Goal: Transaction & Acquisition: Purchase product/service

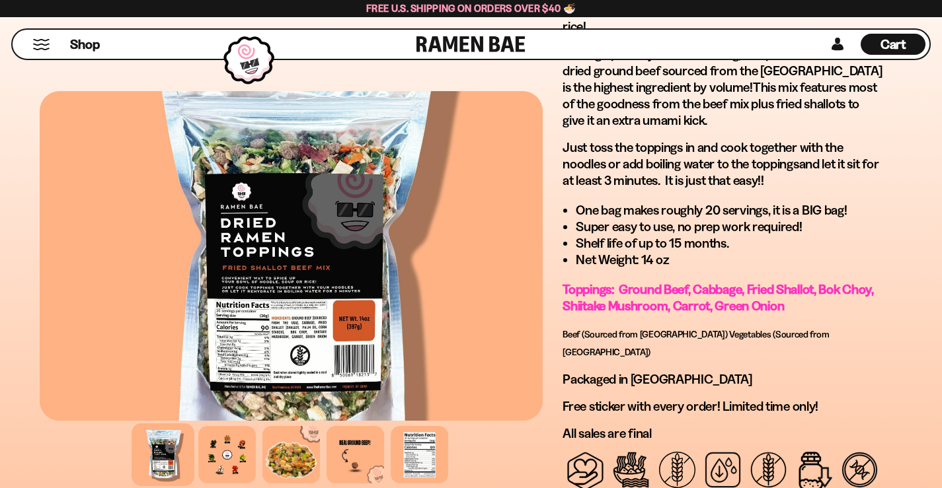
scroll to position [970, 0]
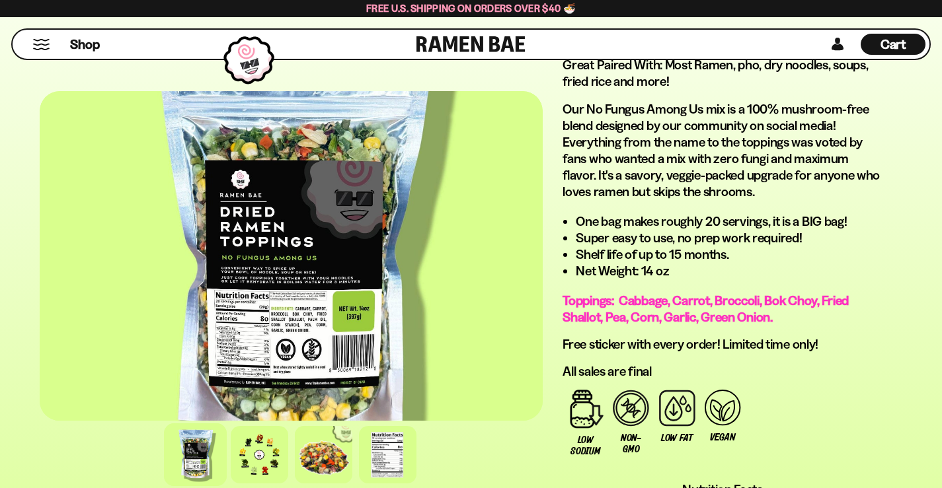
scroll to position [927, 0]
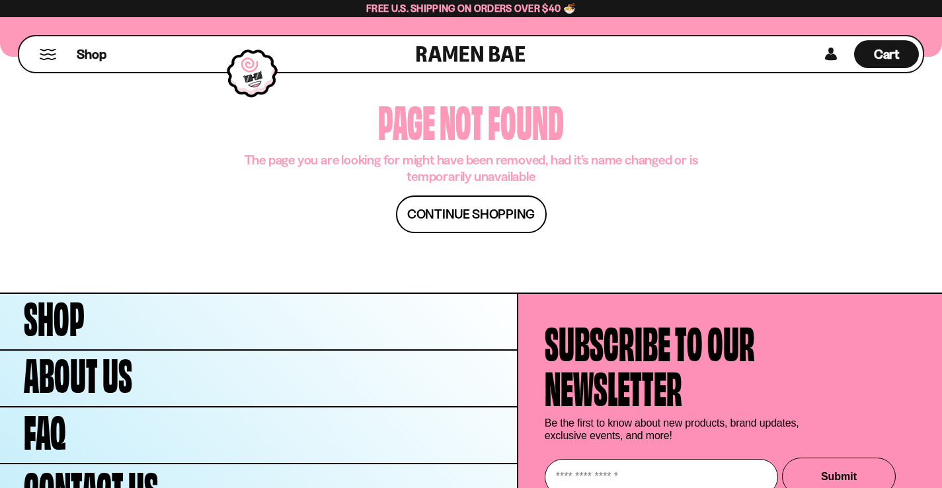
scroll to position [176, 0]
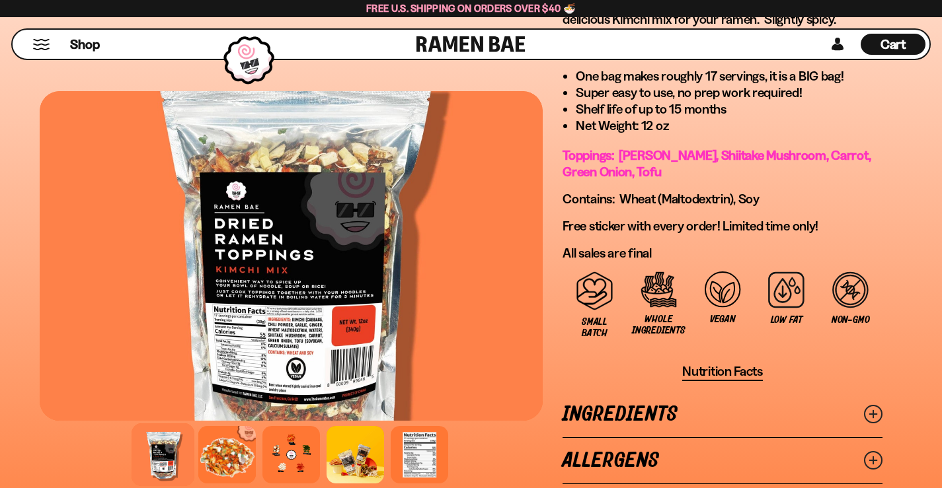
scroll to position [881, 0]
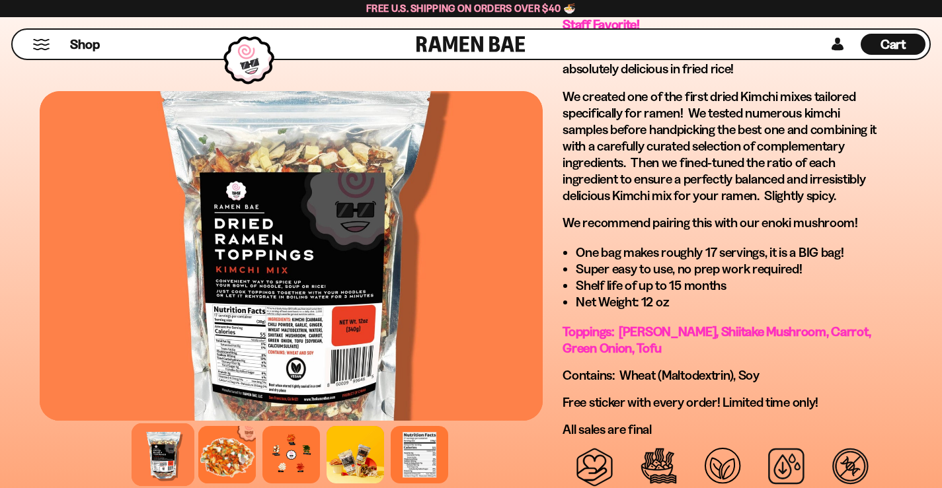
click at [282, 328] on div at bounding box center [291, 256] width 503 height 330
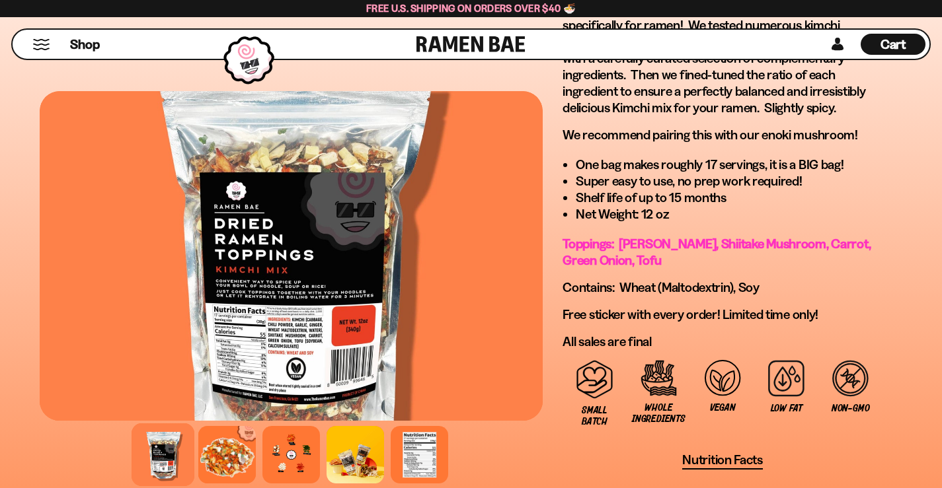
scroll to position [970, 0]
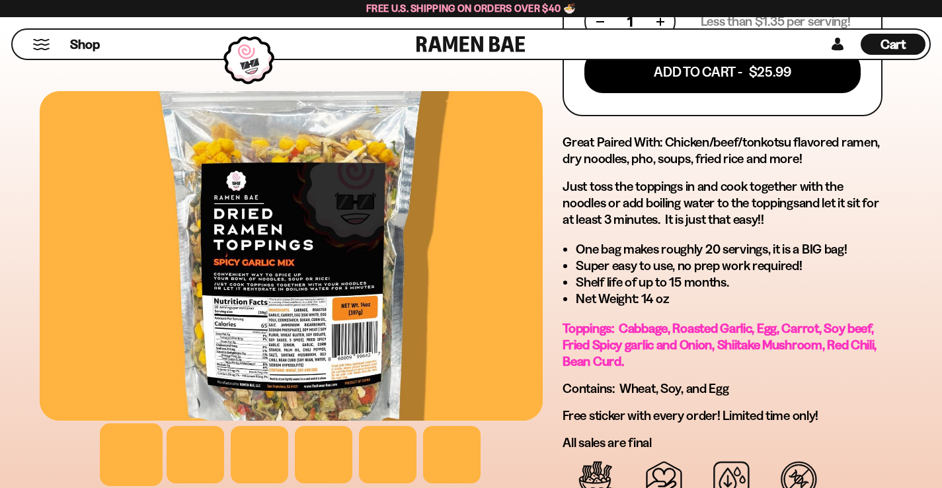
scroll to position [793, 0]
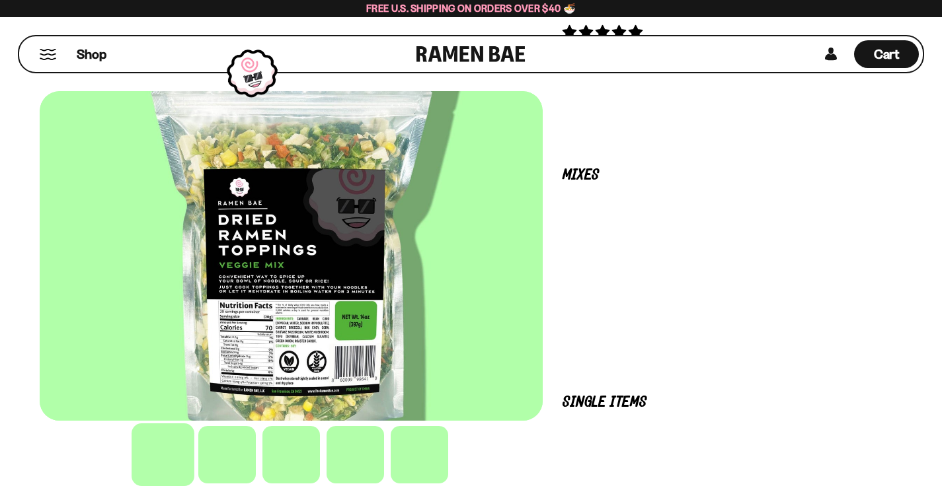
scroll to position [57, 0]
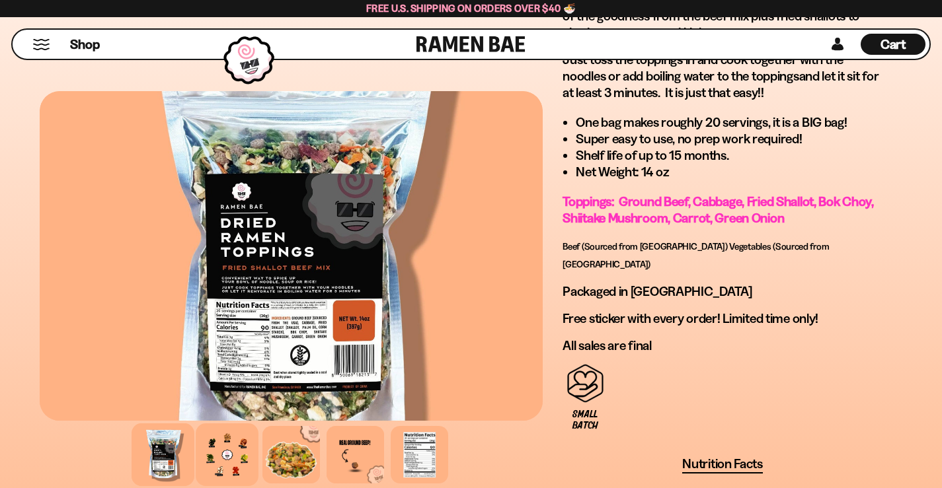
scroll to position [1057, 0]
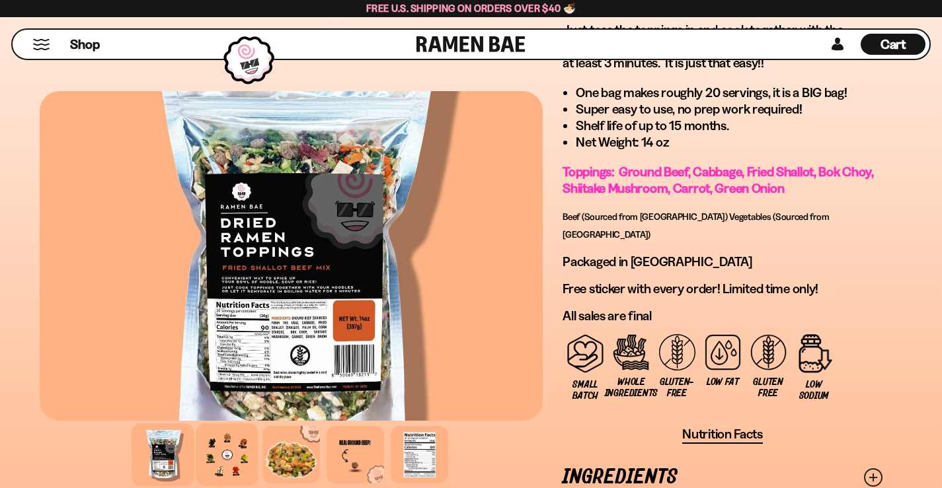
click at [196, 424] on div at bounding box center [227, 455] width 63 height 63
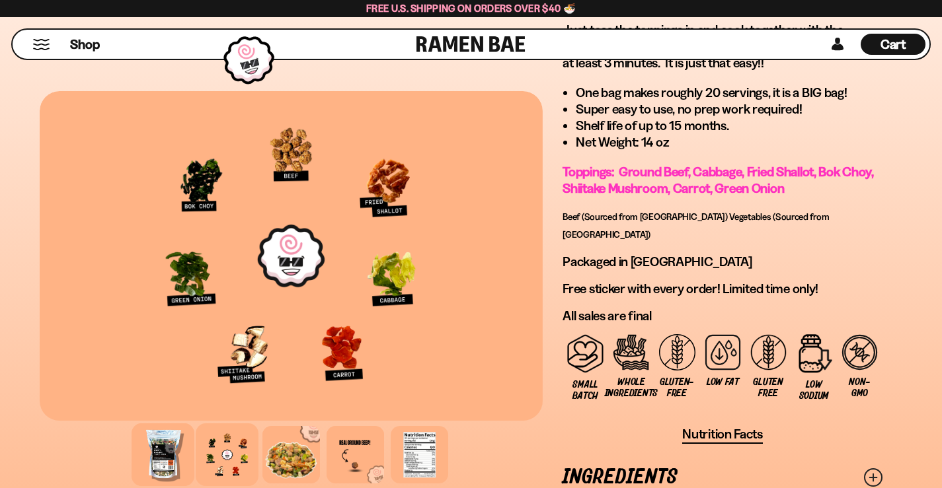
click at [148, 424] on div at bounding box center [163, 455] width 63 height 63
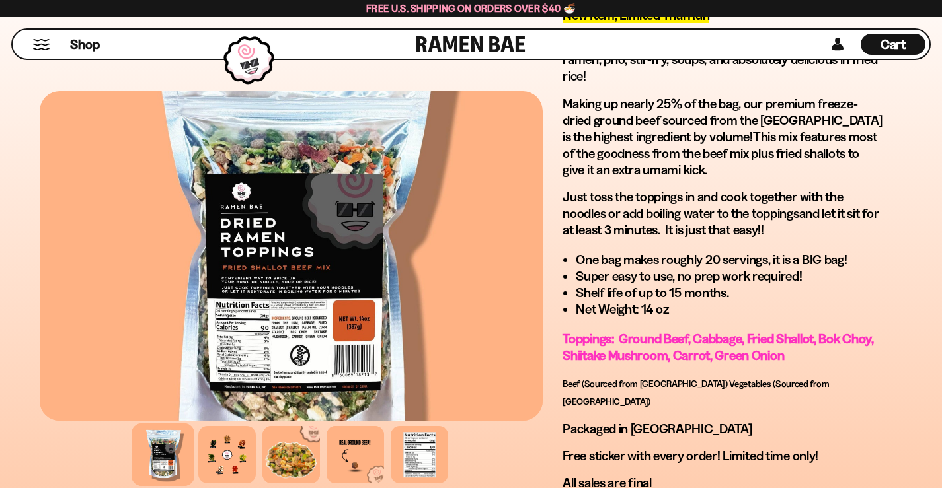
scroll to position [881, 0]
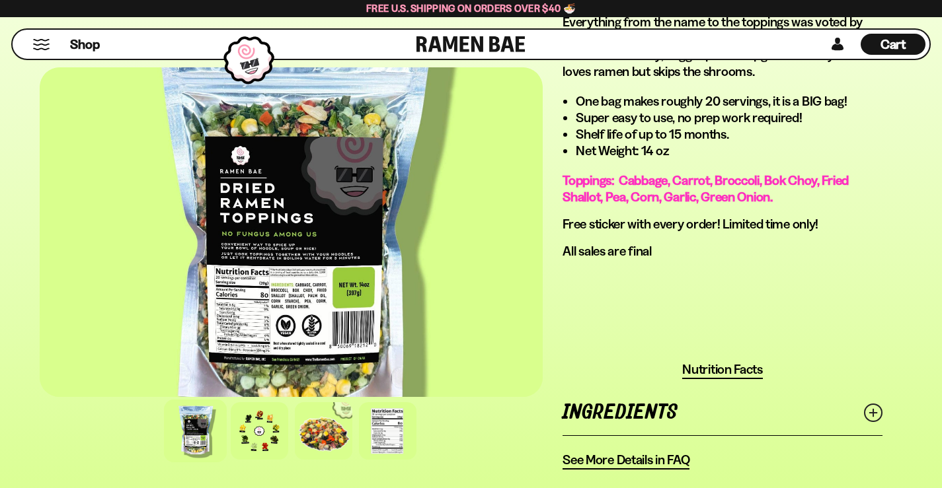
scroll to position [1057, 0]
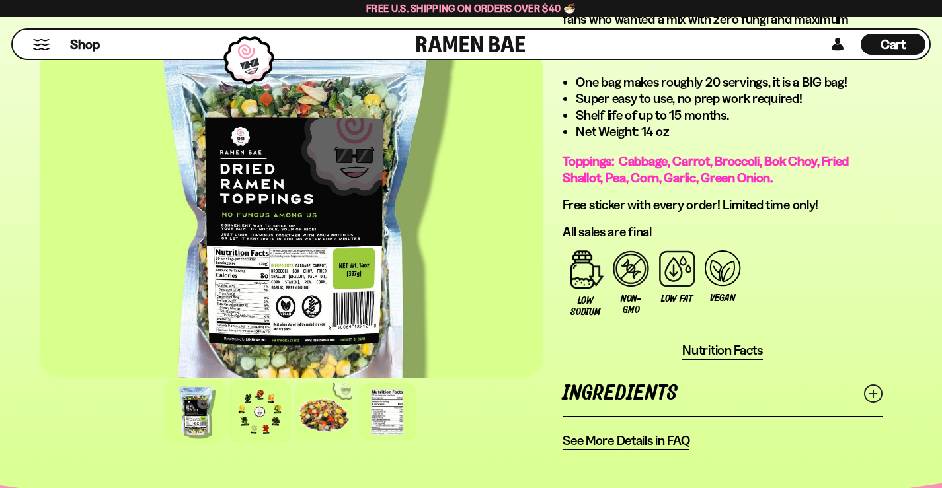
click at [235, 381] on div at bounding box center [259, 412] width 63 height 63
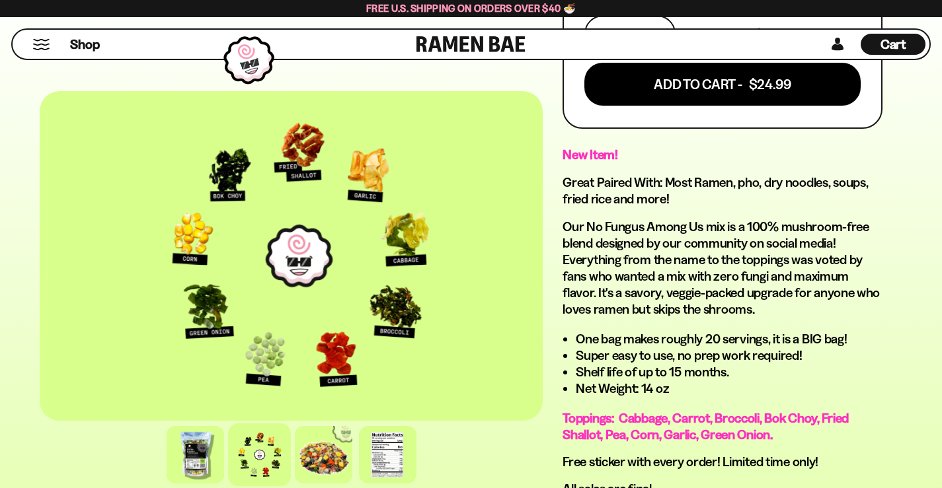
scroll to position [793, 0]
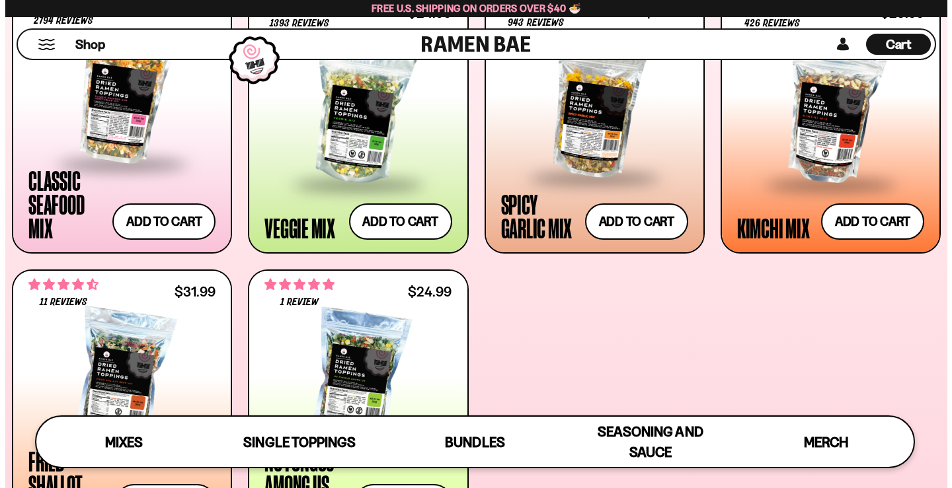
scroll to position [529, 0]
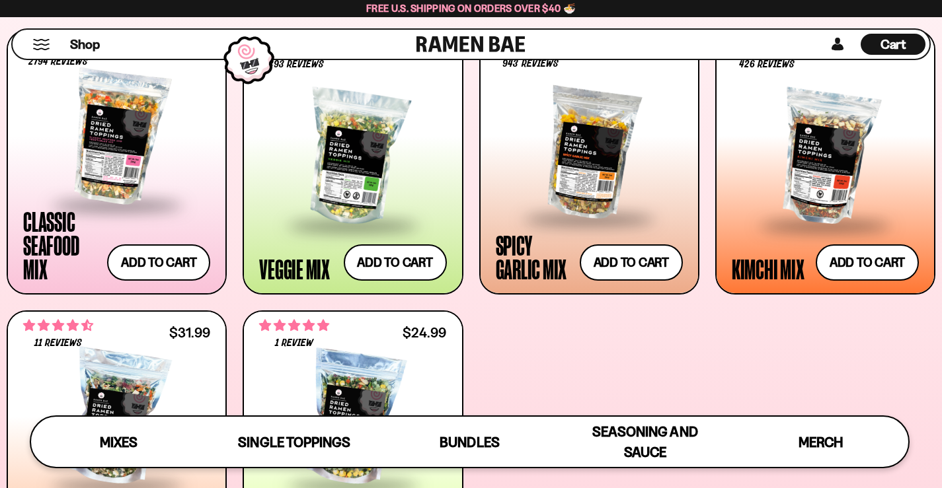
click at [884, 40] on span "Cart" at bounding box center [893, 44] width 26 height 16
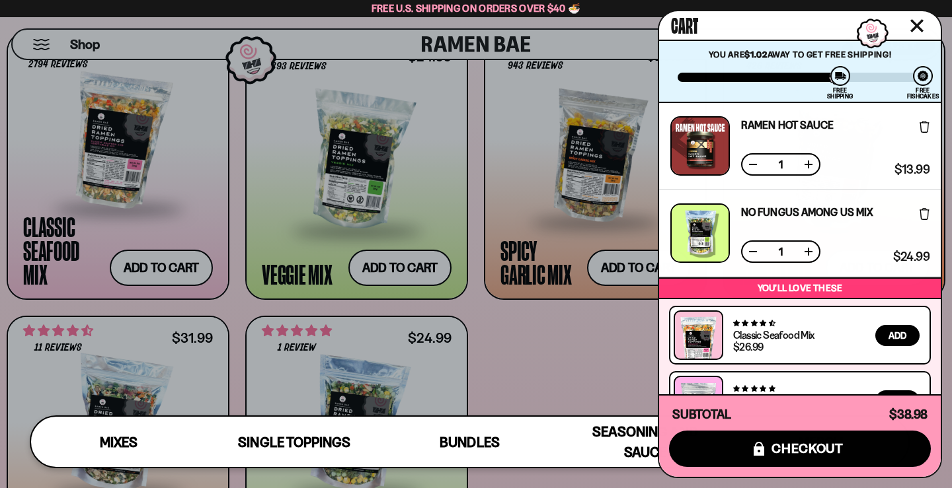
click at [833, 22] on div "Cart" at bounding box center [800, 25] width 282 height 28
click at [834, 19] on div "Cart" at bounding box center [800, 25] width 282 height 28
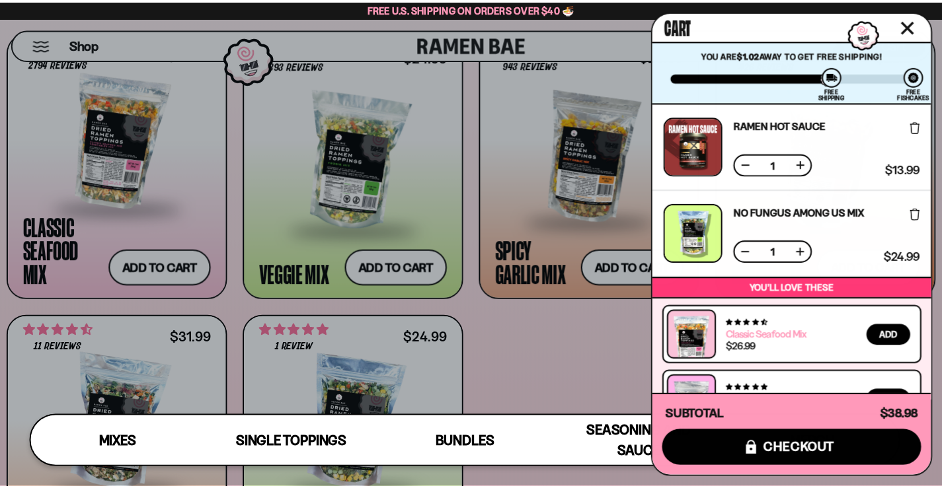
scroll to position [112, 0]
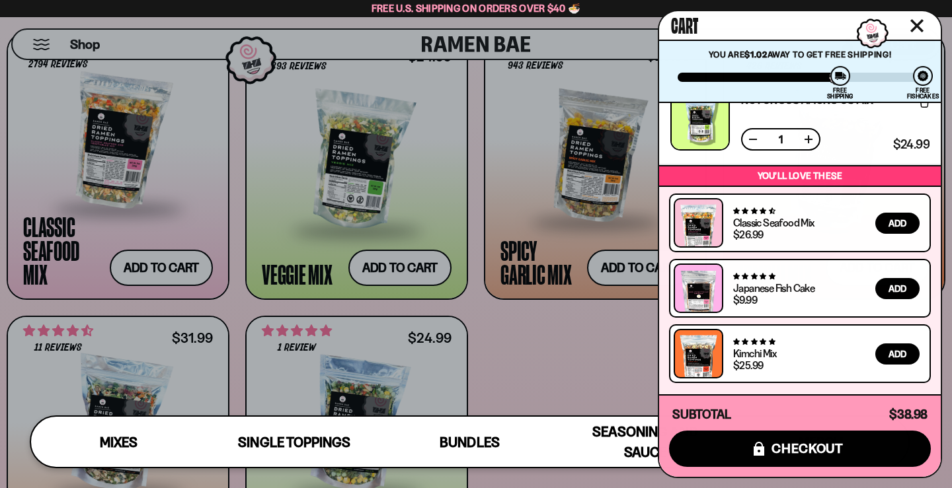
click at [914, 24] on icon "Close cart" at bounding box center [917, 26] width 12 height 12
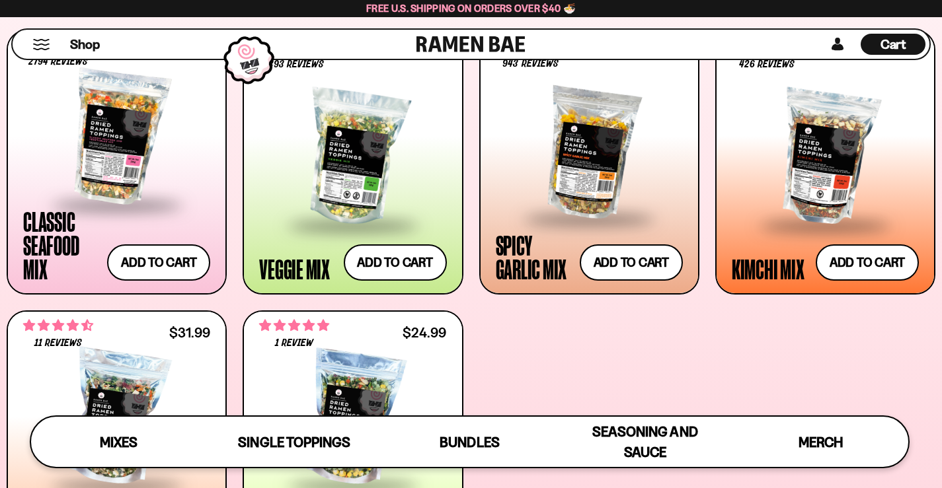
click at [719, 22] on div "Shop Cart D0381C2F-513E-4F90-8A41-6F0A75DCBAAA" at bounding box center [471, 44] width 942 height 54
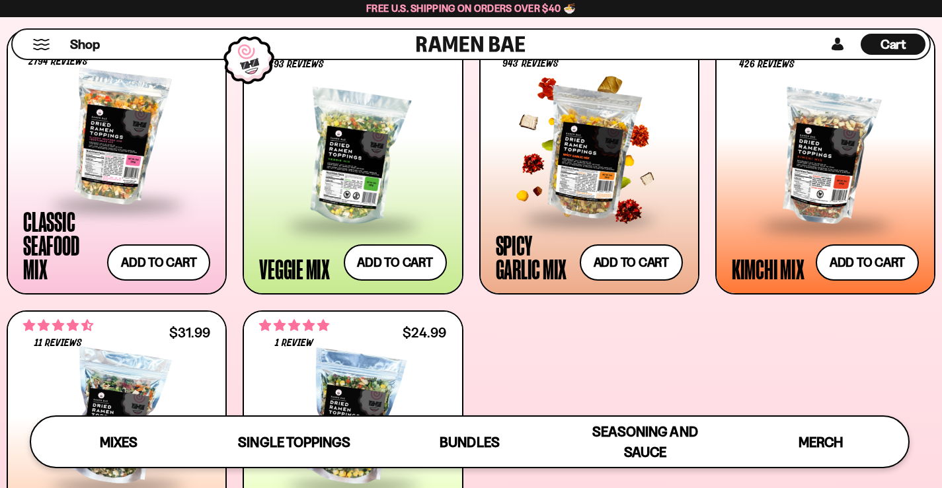
click at [586, 151] on div at bounding box center [589, 151] width 187 height 132
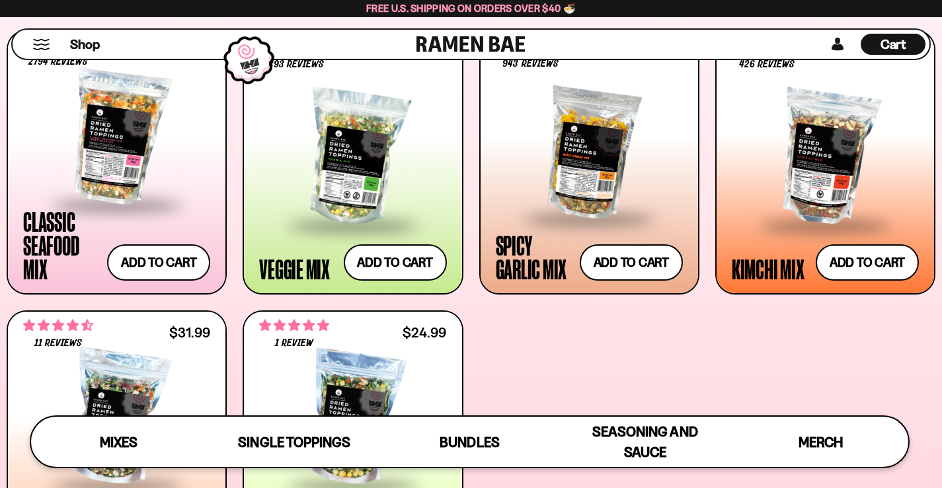
click at [233, 153] on div "**********" at bounding box center [471, 303] width 929 height 546
click at [231, 172] on div "**********" at bounding box center [471, 303] width 929 height 546
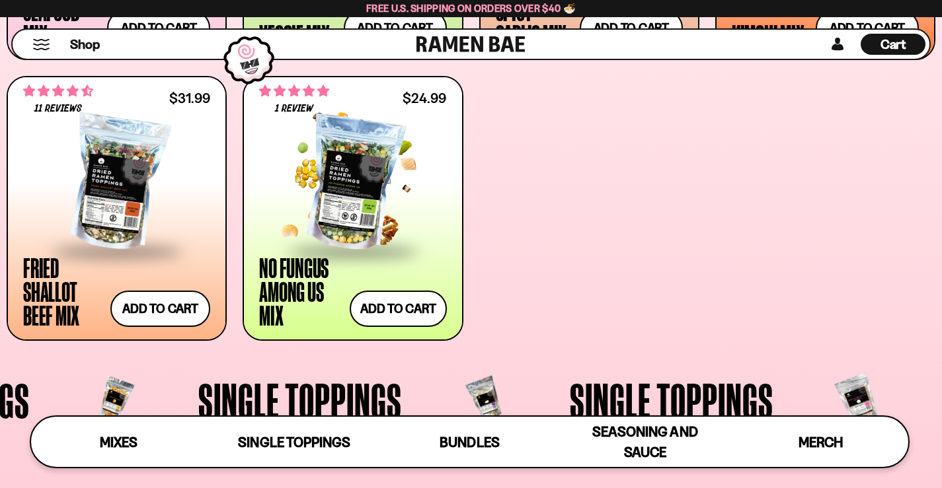
scroll to position [793, 0]
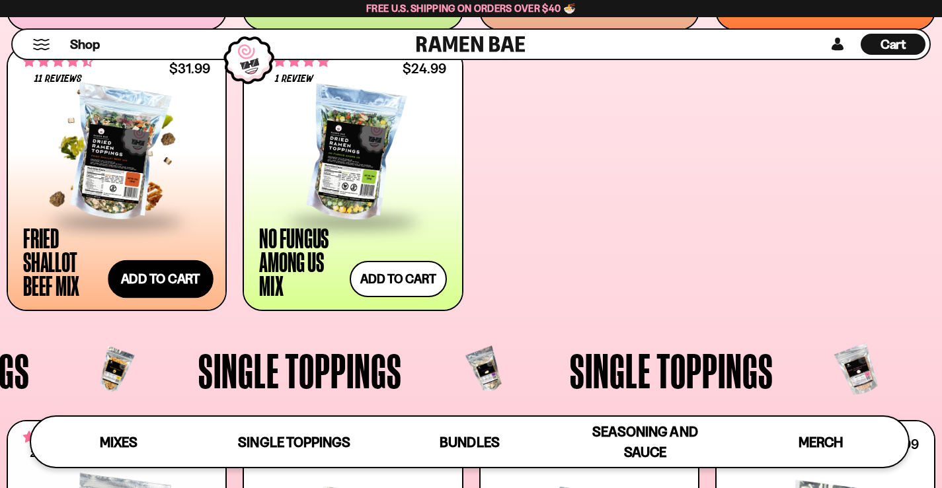
click at [153, 272] on button "Add to cart" at bounding box center [160, 279] width 105 height 38
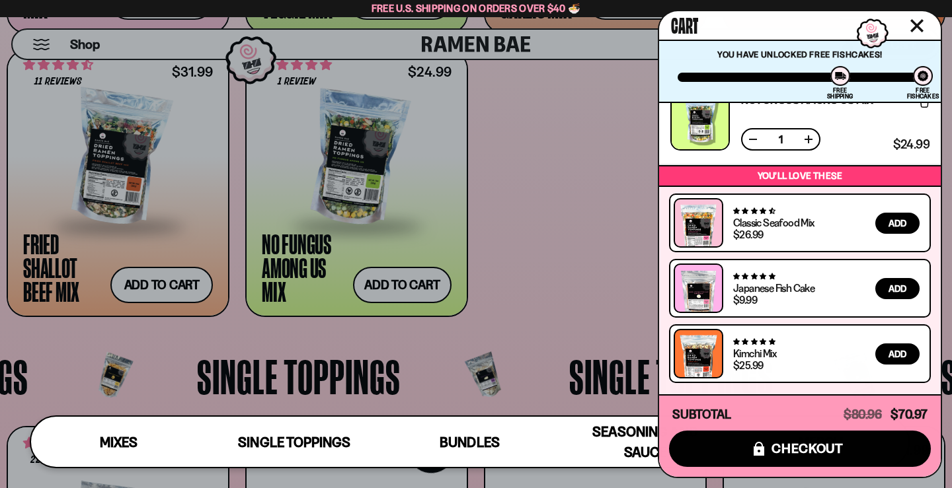
scroll to position [110, 0]
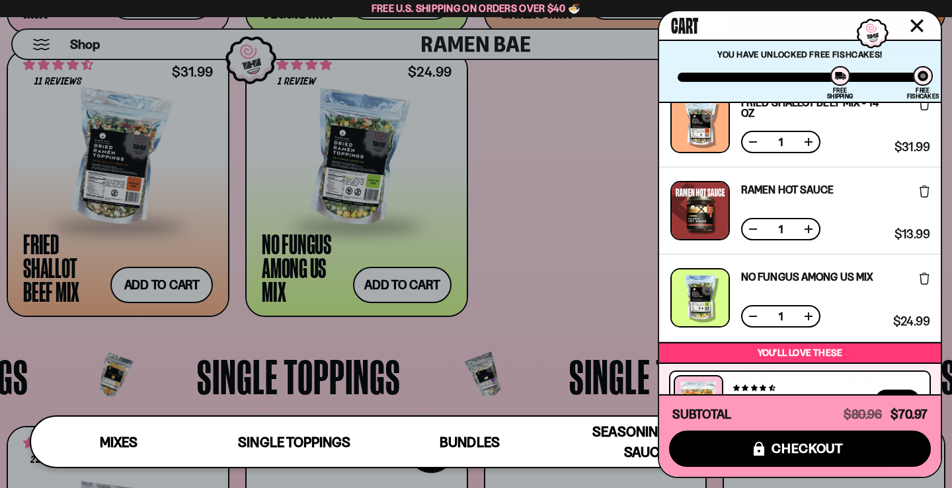
click at [915, 280] on div "$24.99 $24.99 (Saved $0.00 )" at bounding box center [908, 297] width 41 height 59
click at [919, 279] on icon at bounding box center [924, 279] width 10 height 12
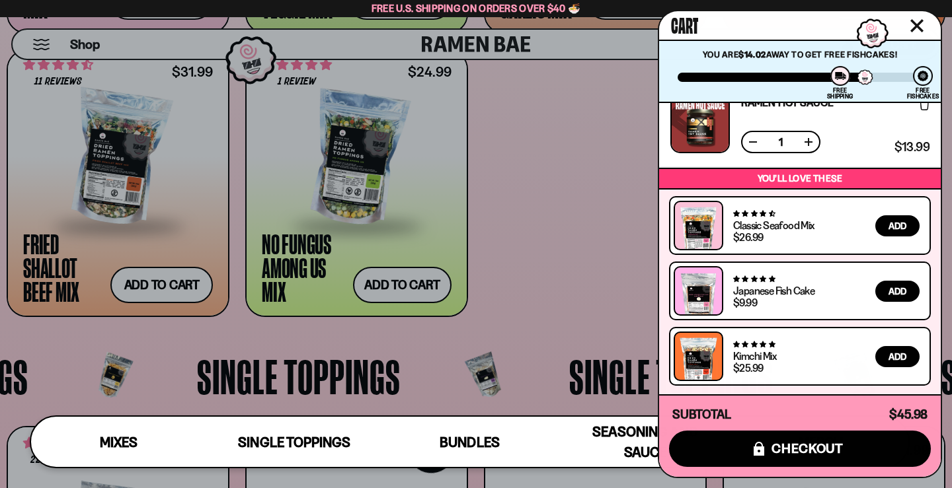
click at [607, 179] on div at bounding box center [476, 244] width 952 height 488
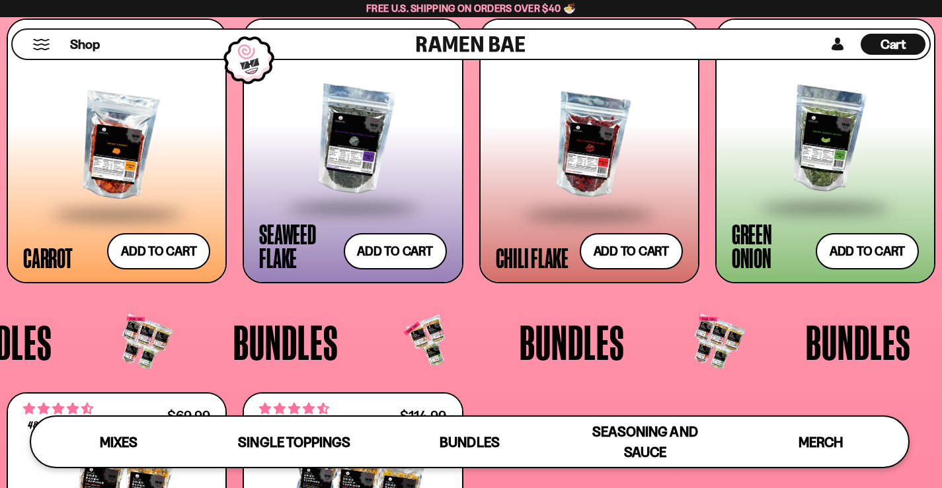
scroll to position [2291, 0]
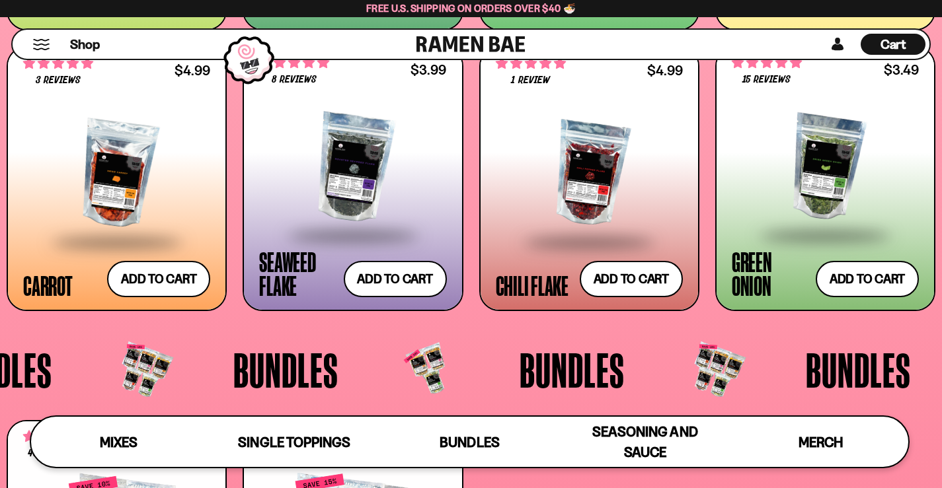
click at [909, 44] on div "Cart D0381C2F-513E-4F90-8A41-6F0A75DCBAAA" at bounding box center [893, 44] width 65 height 21
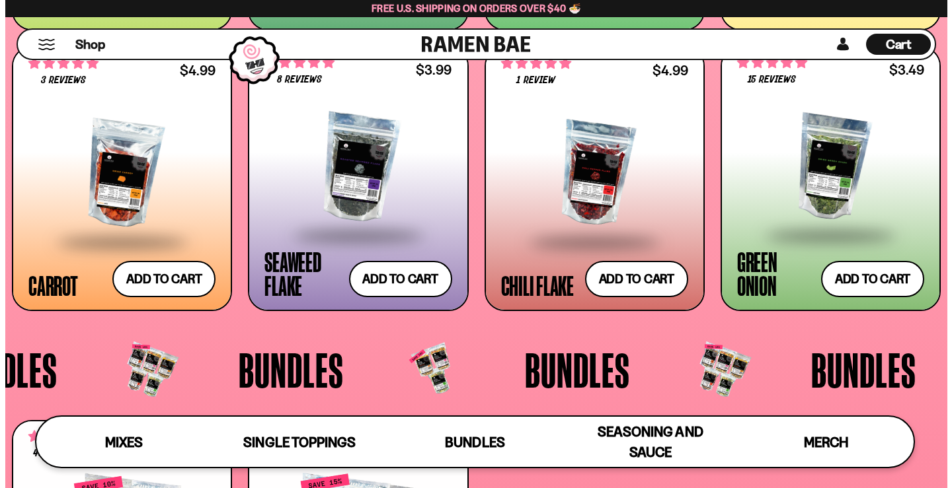
scroll to position [2309, 0]
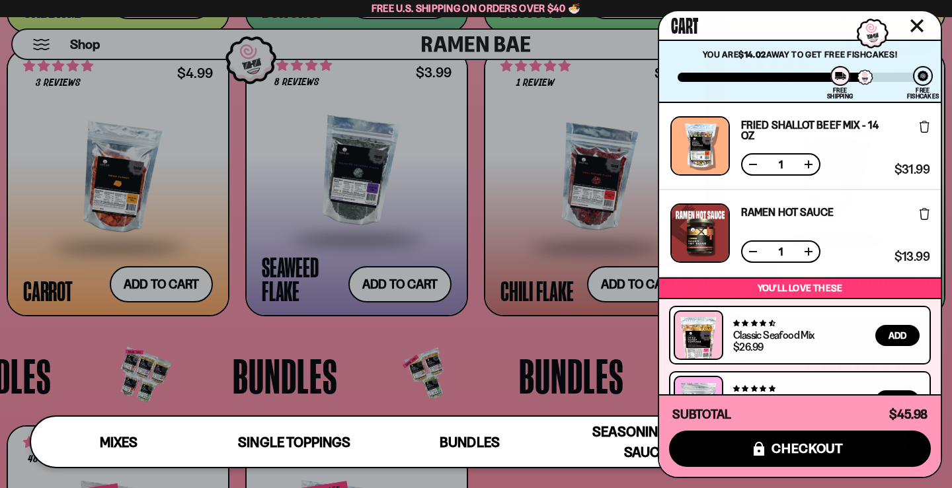
click at [919, 26] on icon "Close cart" at bounding box center [917, 26] width 12 height 12
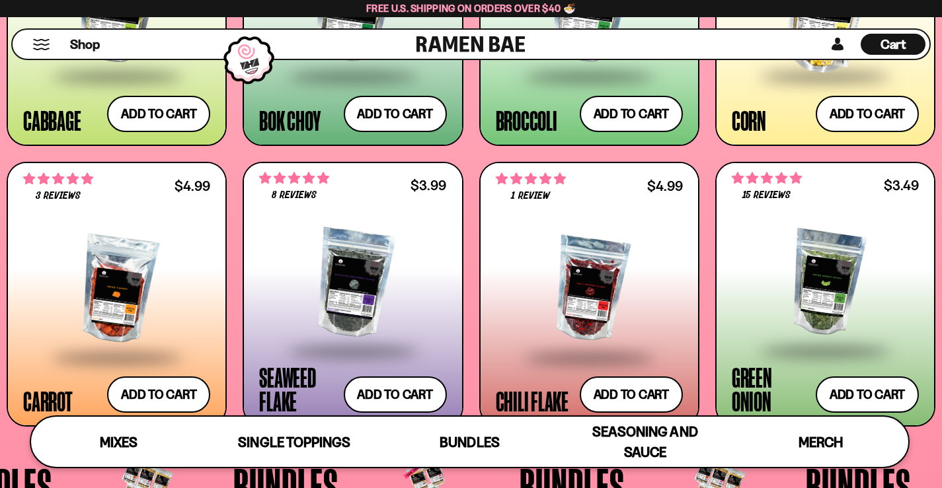
scroll to position [2203, 0]
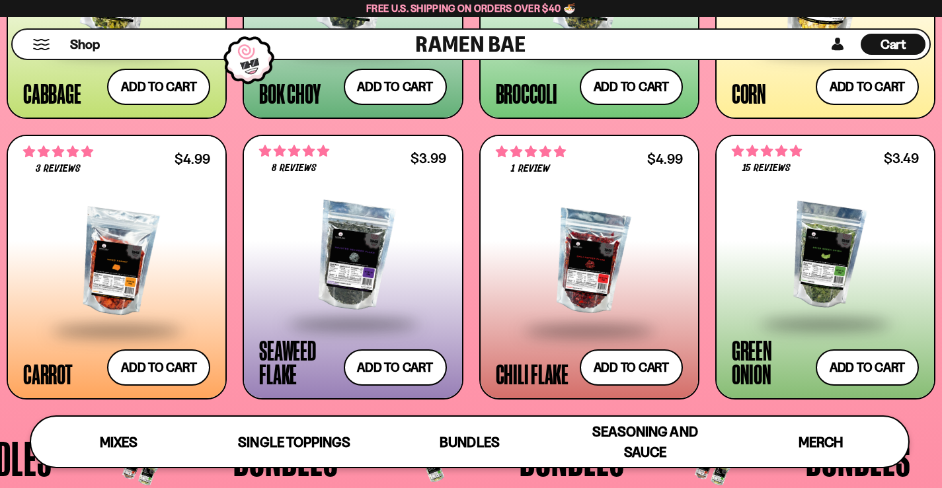
click at [903, 43] on span "Cart" at bounding box center [893, 44] width 26 height 16
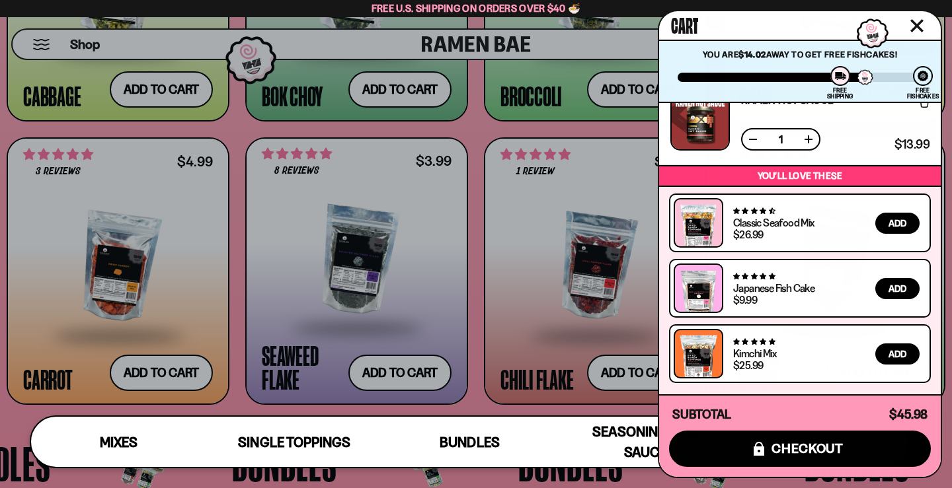
scroll to position [0, 0]
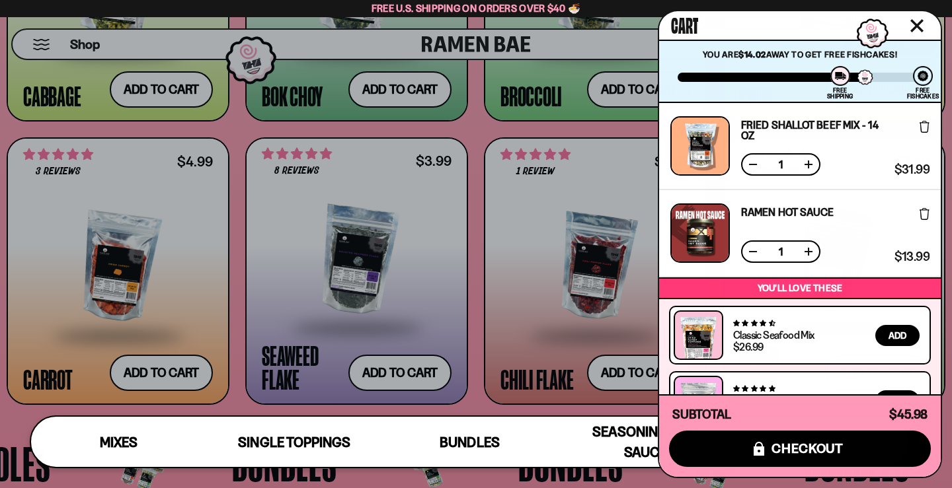
click at [644, 116] on div at bounding box center [476, 244] width 952 height 488
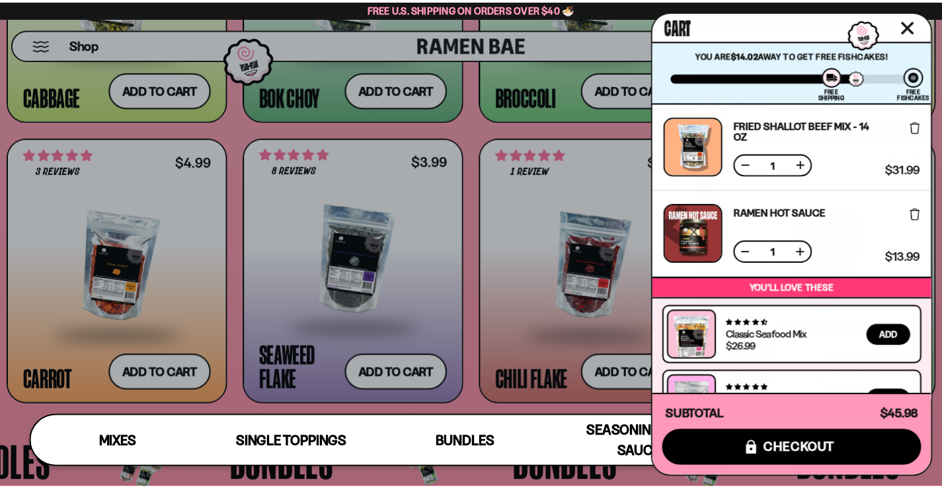
scroll to position [2203, 0]
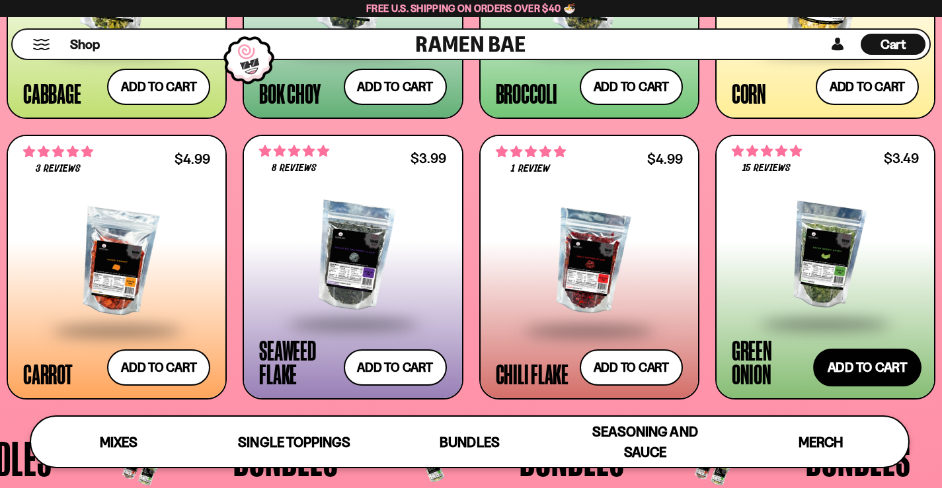
click at [840, 366] on button "Add to cart" at bounding box center [867, 367] width 108 height 38
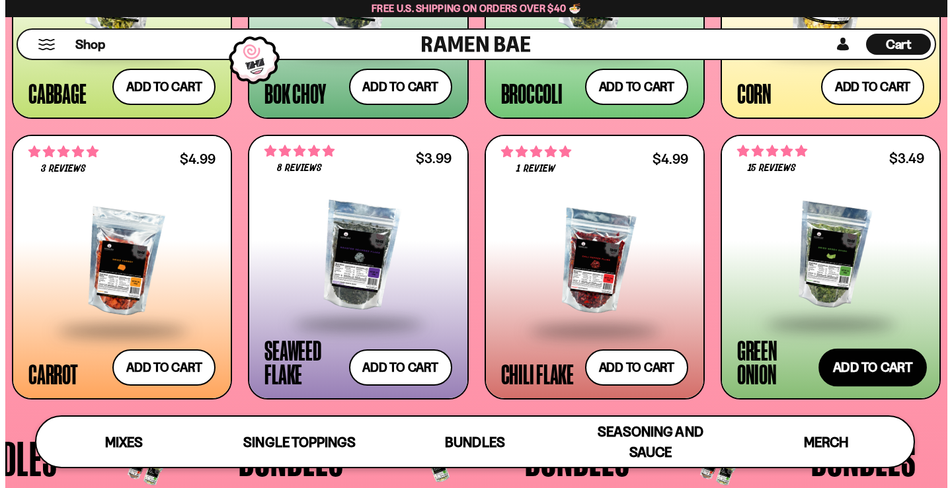
scroll to position [2220, 0]
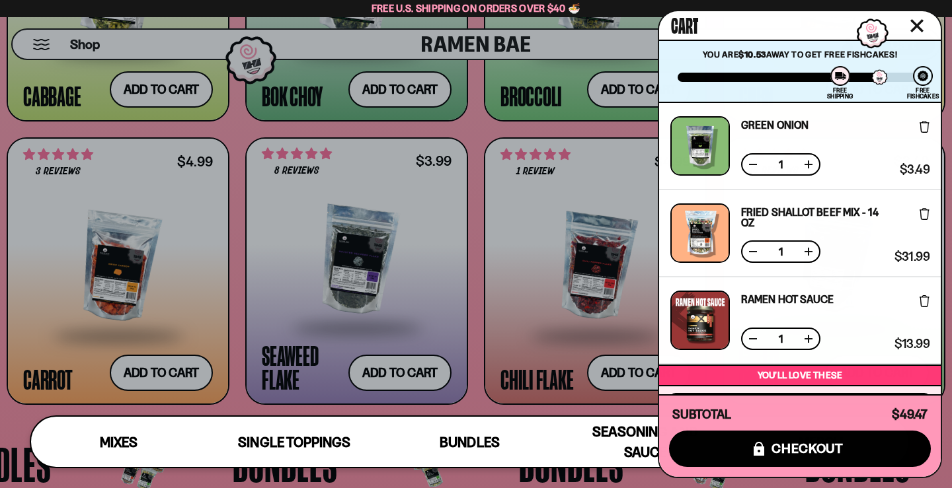
click at [769, 9] on div "Cart You are $10.53 away to get Free Fishcakes! You have unlocked Free Fishcake…" at bounding box center [800, 244] width 304 height 488
click at [769, 1] on div "Cart You are $10.53 away to get Free Fishcakes! You have unlocked Free Fishcake…" at bounding box center [800, 244] width 304 height 488
click at [915, 27] on icon "Close cart" at bounding box center [917, 26] width 12 height 12
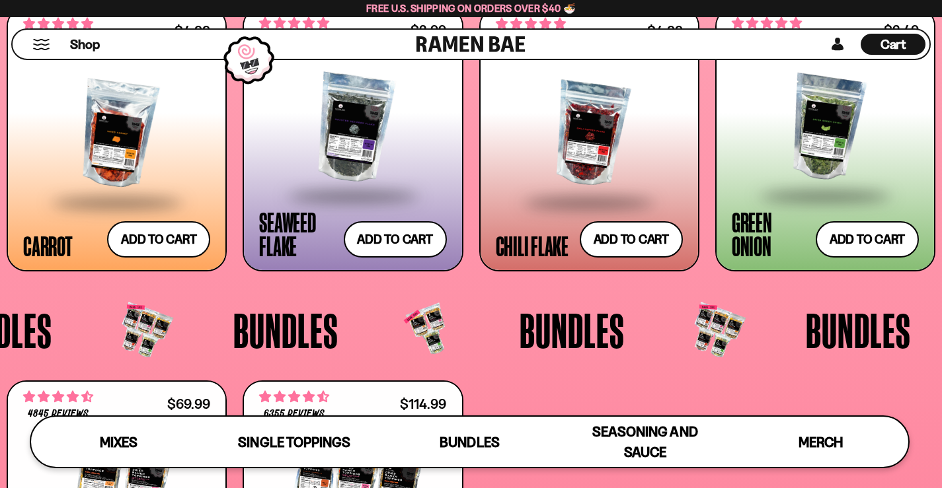
scroll to position [2291, 0]
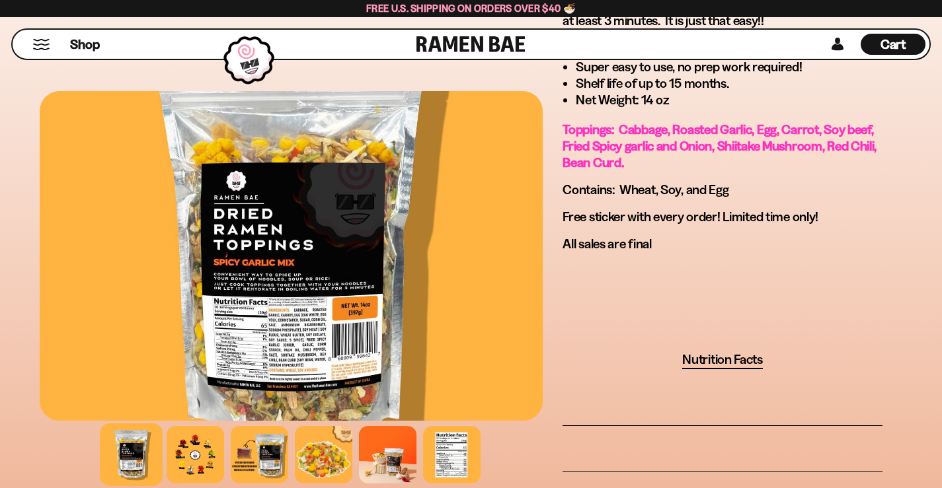
scroll to position [970, 0]
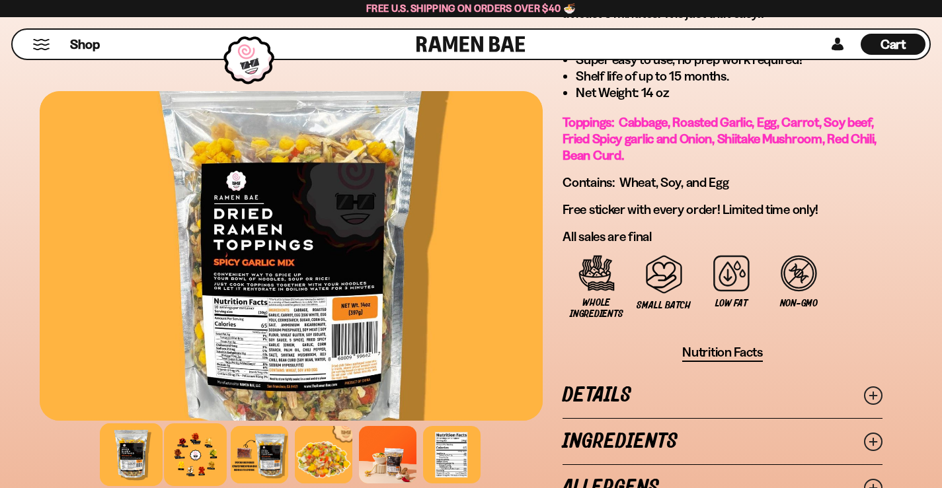
click at [165, 424] on div at bounding box center [195, 455] width 63 height 63
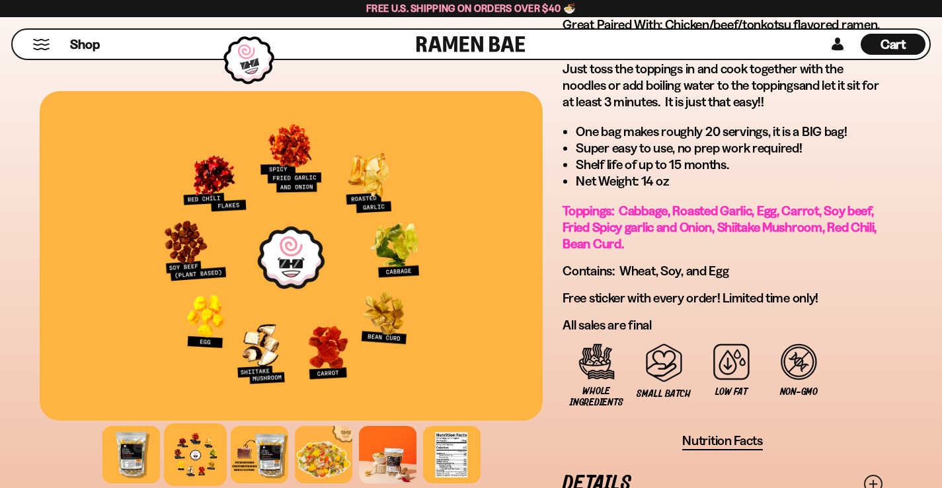
scroll to position [793, 0]
